Goal: Browse casually

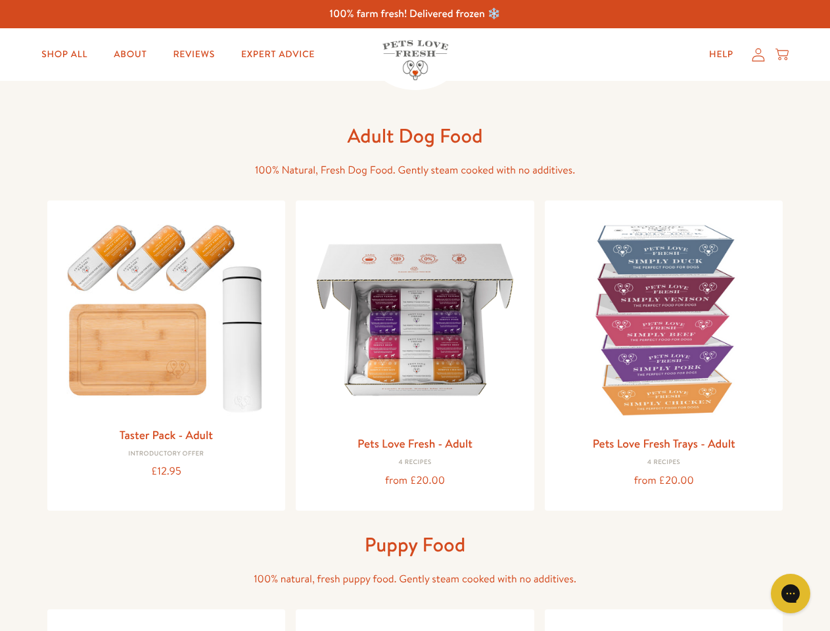
click at [790, 593] on icon "Gorgias live chat" at bounding box center [790, 593] width 12 height 12
